Goal: Navigation & Orientation: Find specific page/section

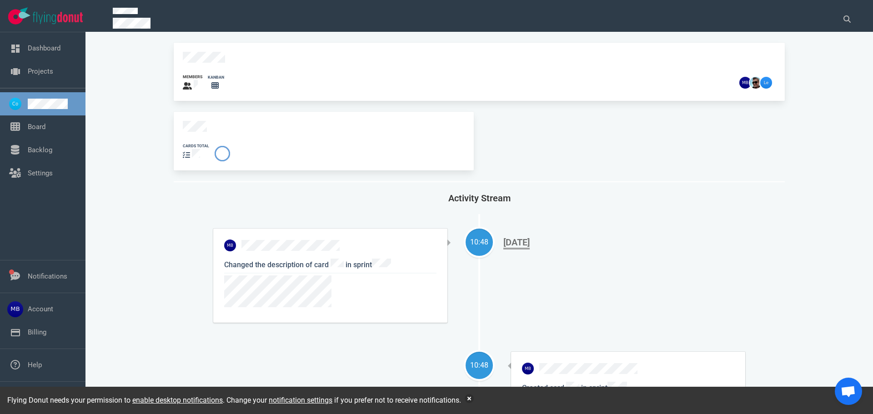
click at [203, 114] on div "cards total" at bounding box center [324, 141] width 300 height 59
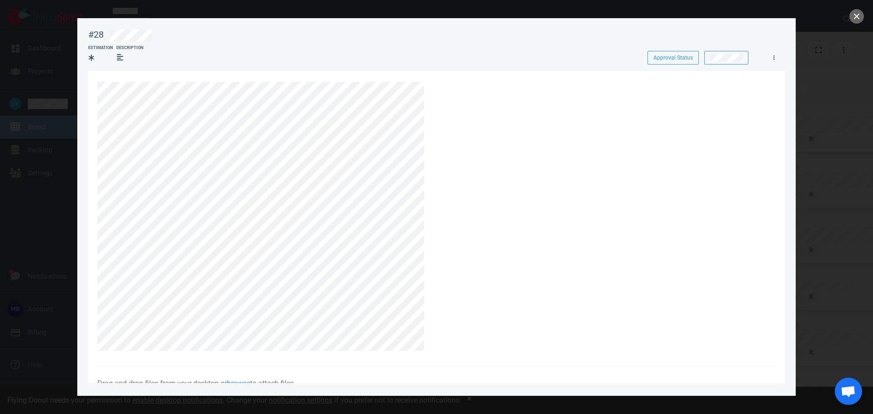
click at [94, 107] on section "Drag and drop files from your desktop or browse to attach files Attach Files Co…" at bounding box center [436, 355] width 697 height 568
click at [862, 15] on button "close" at bounding box center [857, 16] width 15 height 15
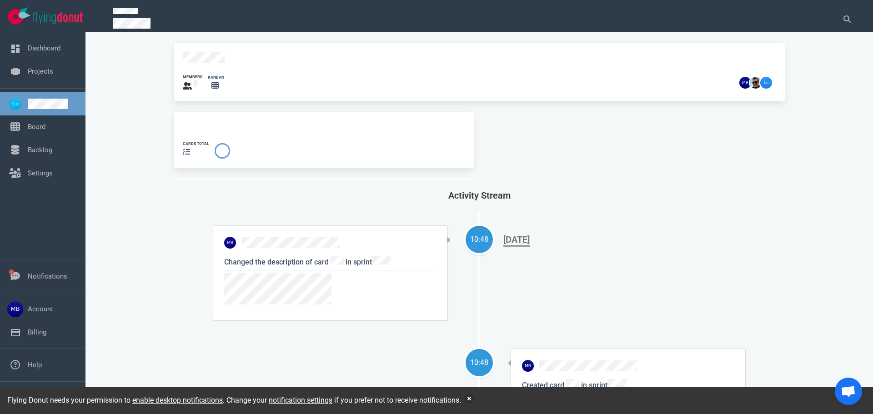
click at [202, 115] on div "cards total" at bounding box center [324, 140] width 300 height 56
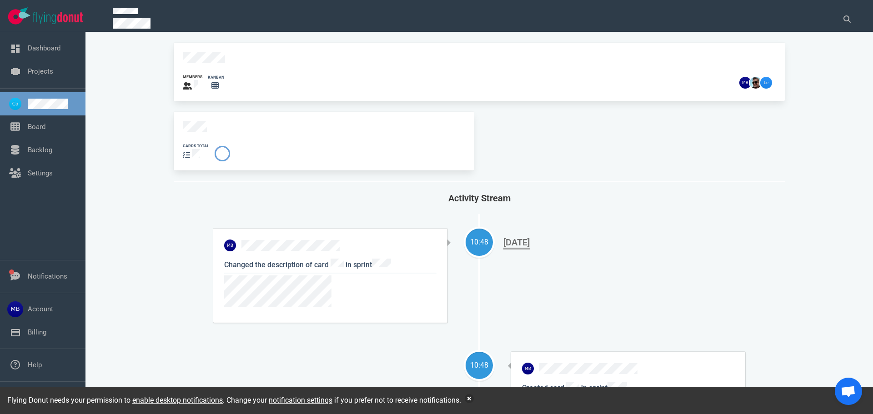
click at [174, 121] on div "cards total" at bounding box center [324, 141] width 300 height 59
